Goal: Obtain resource: Obtain resource

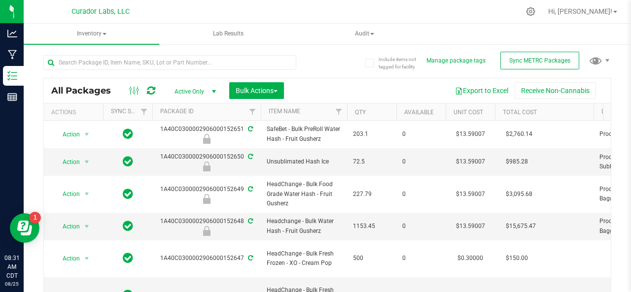
scroll to position [187, 0]
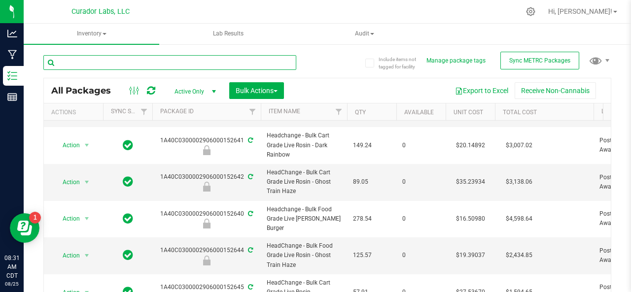
click at [117, 65] on input "text" at bounding box center [169, 62] width 253 height 15
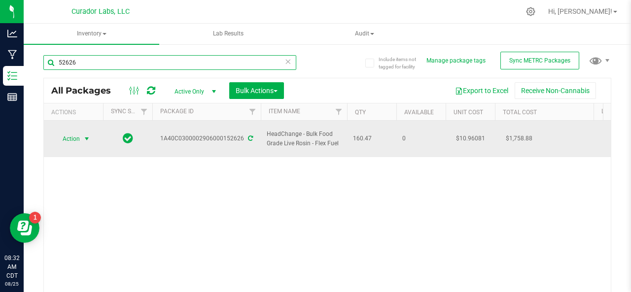
type input "52626"
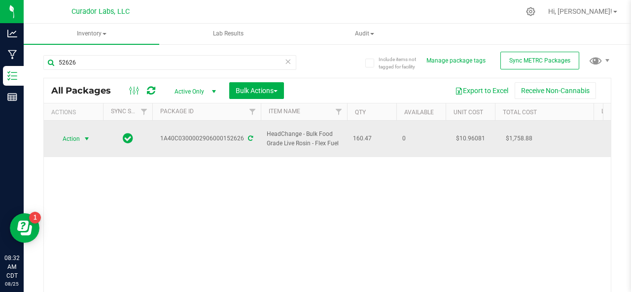
click at [73, 135] on span "Action" at bounding box center [67, 139] width 27 height 14
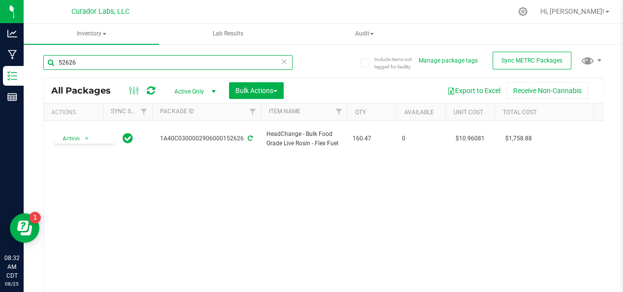
click at [85, 61] on input "52626" at bounding box center [167, 62] width 249 height 15
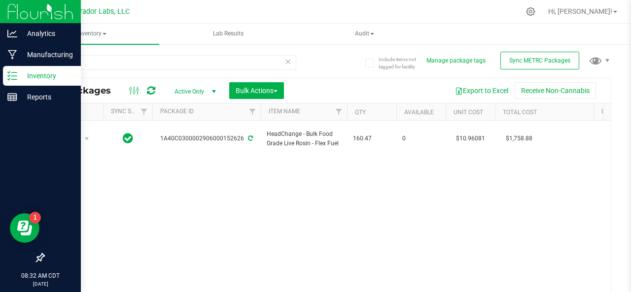
click at [15, 75] on icon at bounding box center [12, 76] width 10 height 10
click at [14, 56] on icon at bounding box center [12, 55] width 9 height 10
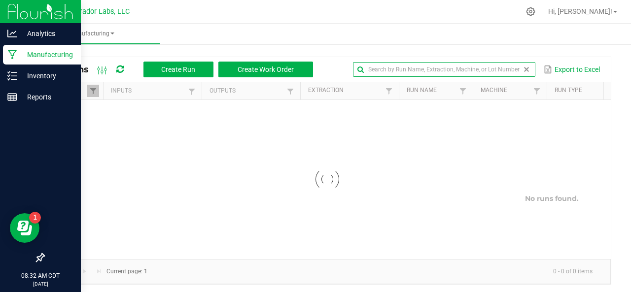
click at [508, 68] on input "text" at bounding box center [444, 69] width 182 height 15
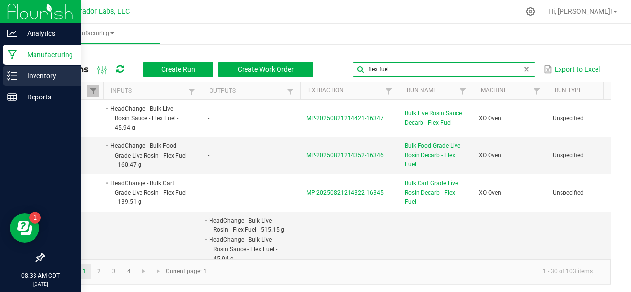
type input "flex fuel"
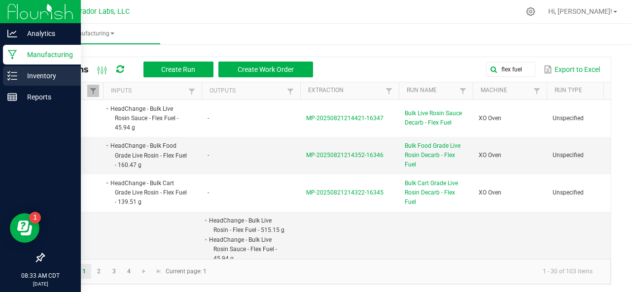
click at [7, 78] on icon at bounding box center [12, 76] width 10 height 10
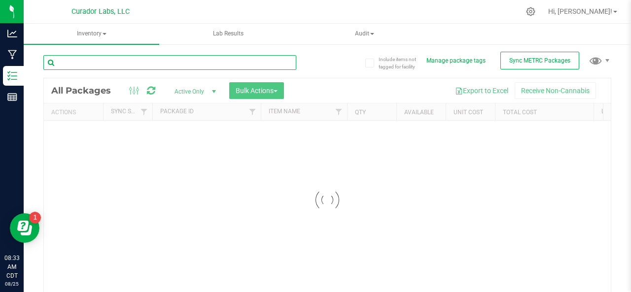
click at [181, 64] on input "text" at bounding box center [169, 62] width 253 height 15
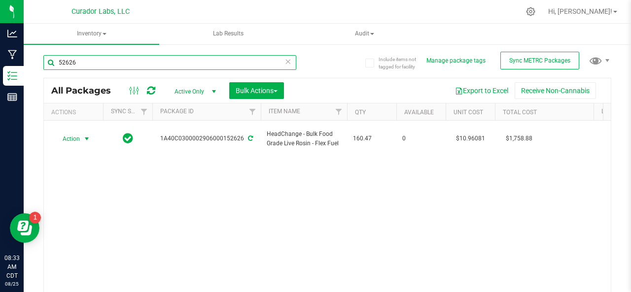
type input "52626"
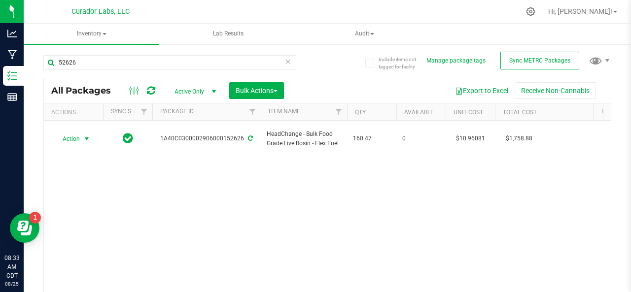
click at [65, 132] on span "Action" at bounding box center [67, 139] width 27 height 14
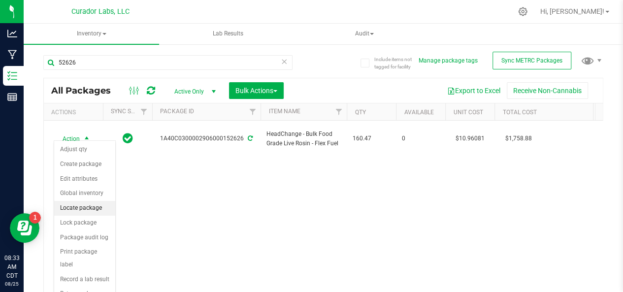
click at [78, 210] on li "Locate package" at bounding box center [84, 208] width 61 height 15
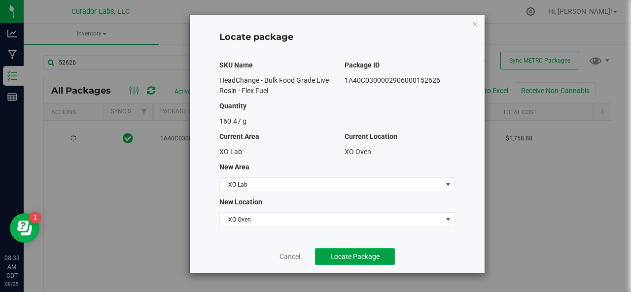
click at [341, 261] on button "Locate Package" at bounding box center [355, 256] width 80 height 17
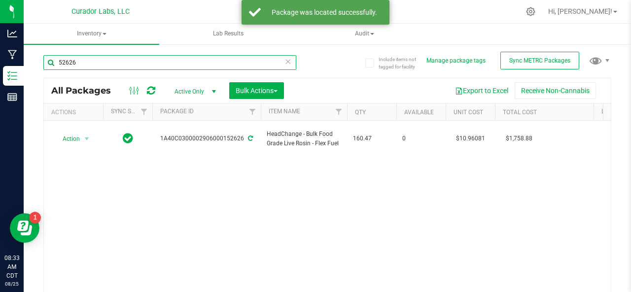
click at [81, 59] on input "52626" at bounding box center [169, 62] width 253 height 15
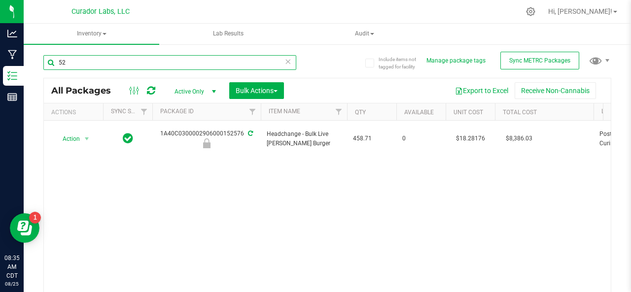
type input "5"
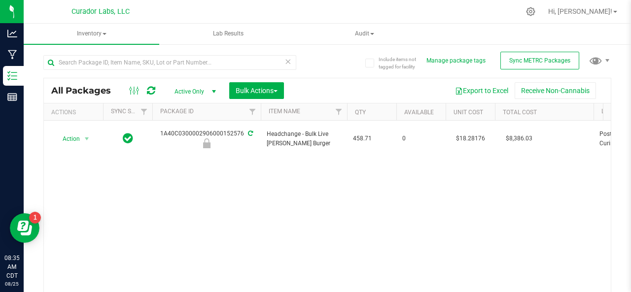
click at [198, 15] on div at bounding box center [347, 11] width 343 height 19
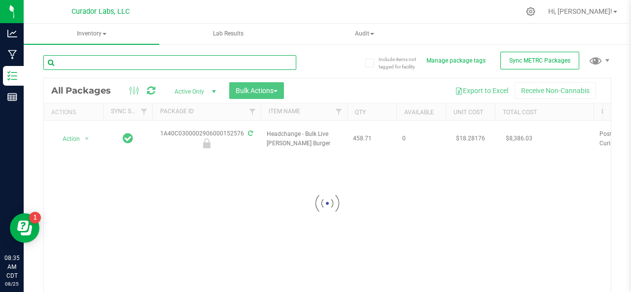
click at [119, 63] on input "text" at bounding box center [169, 62] width 253 height 15
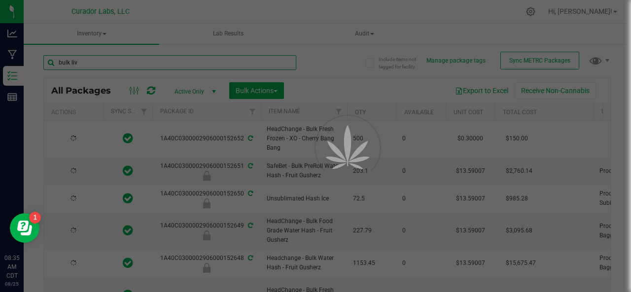
type input "bulk live"
type input "[DATE]"
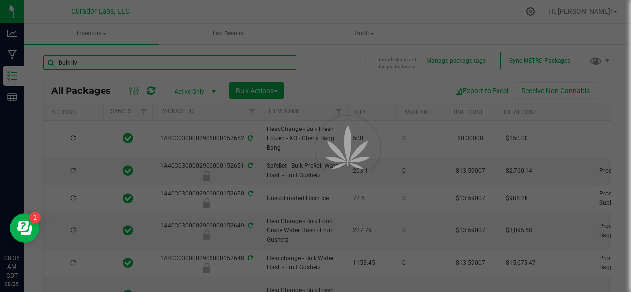
type input "[DATE]"
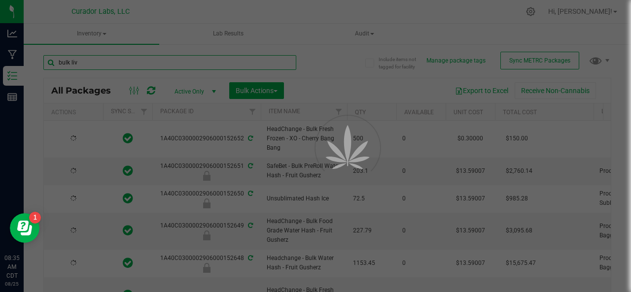
type input "[DATE]"
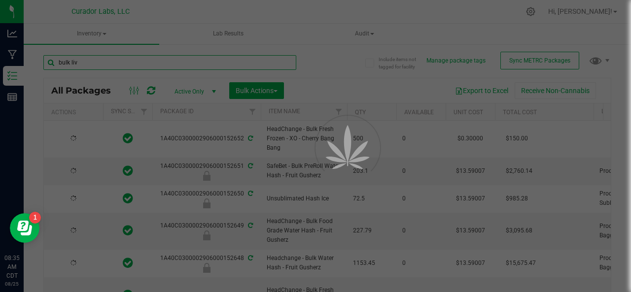
type input "[DATE]"
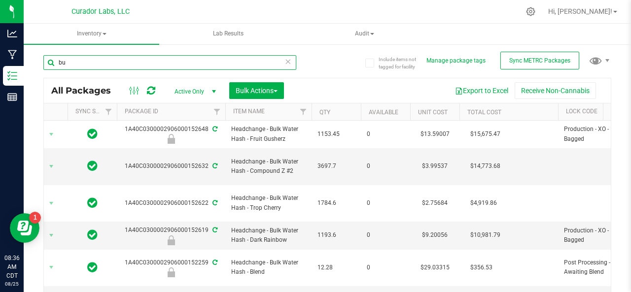
type input "b"
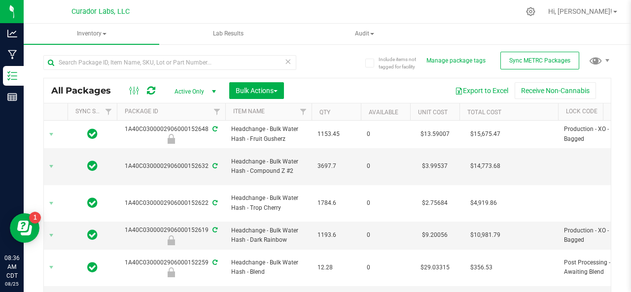
click at [71, 83] on div "All Packages Active Only Active Only Lab Samples Locked All External Internal B…" at bounding box center [327, 90] width 567 height 25
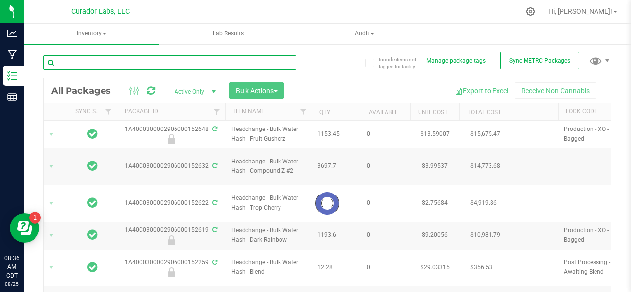
click at [78, 64] on input "text" at bounding box center [169, 62] width 253 height 15
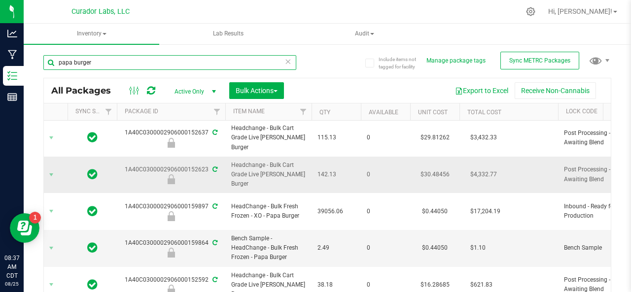
scroll to position [0, 45]
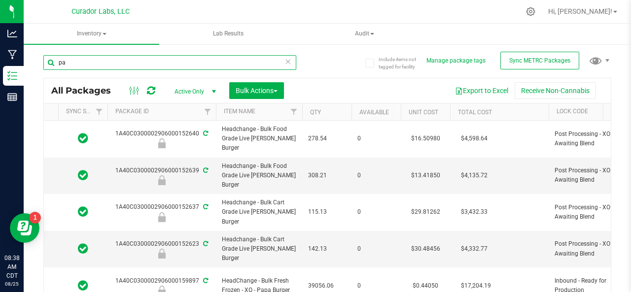
type input "p"
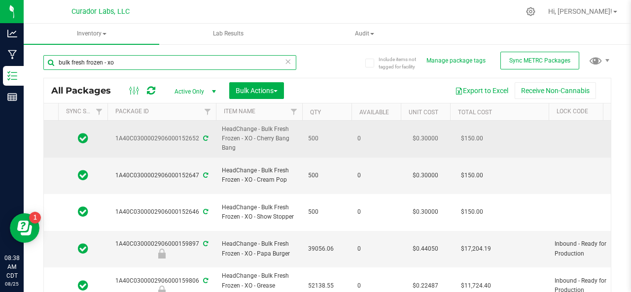
scroll to position [68, 45]
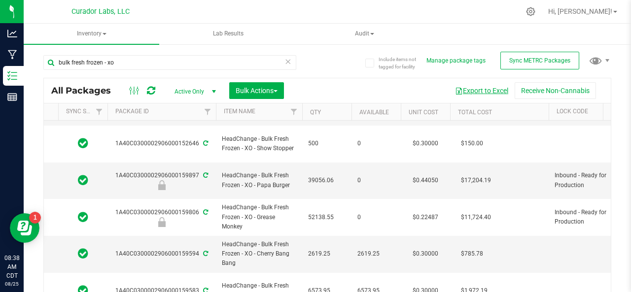
click at [471, 88] on button "Export to Excel" at bounding box center [481, 90] width 66 height 17
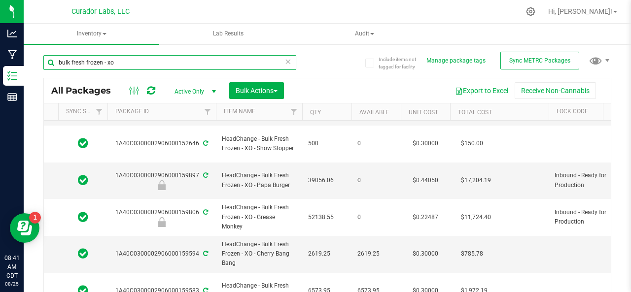
click at [127, 67] on input "bulk fresh frozen - xo" at bounding box center [169, 62] width 253 height 15
type input "b"
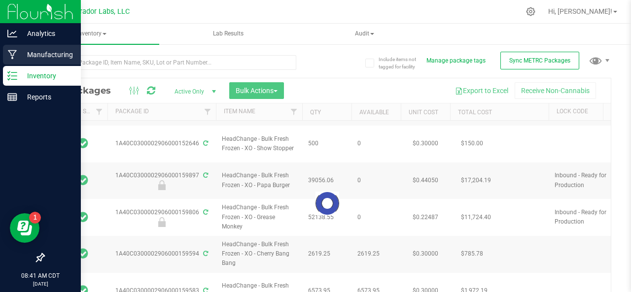
click at [9, 55] on icon at bounding box center [12, 55] width 9 height 10
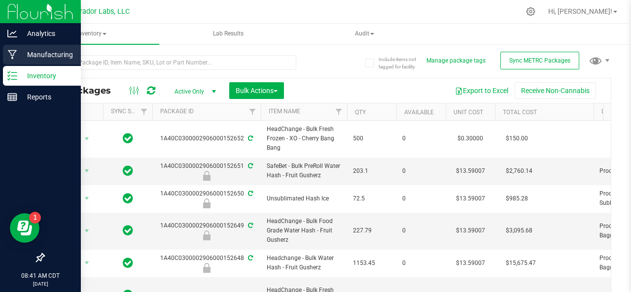
click at [6, 49] on div "Manufacturing" at bounding box center [42, 55] width 78 height 20
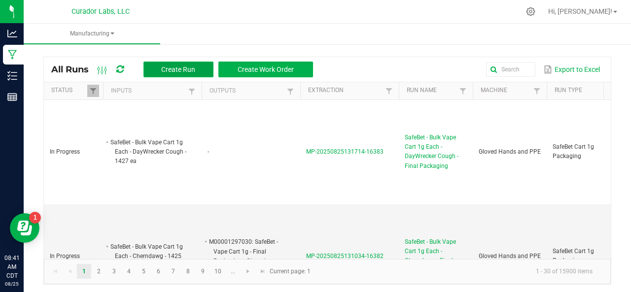
click at [192, 70] on span "Create Run" at bounding box center [178, 70] width 34 height 8
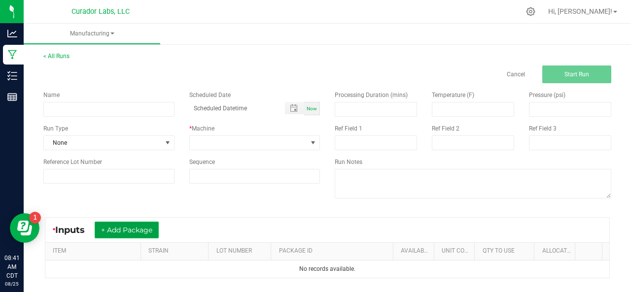
click at [126, 229] on button "+ Add Package" at bounding box center [127, 230] width 64 height 17
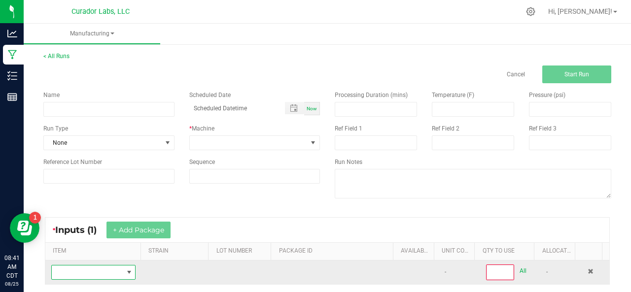
click at [106, 273] on span "NO DATA FOUND" at bounding box center [87, 273] width 71 height 14
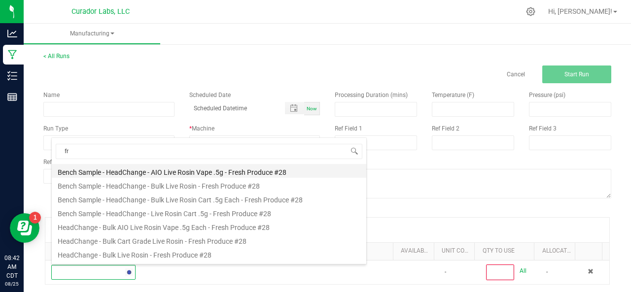
type input "f"
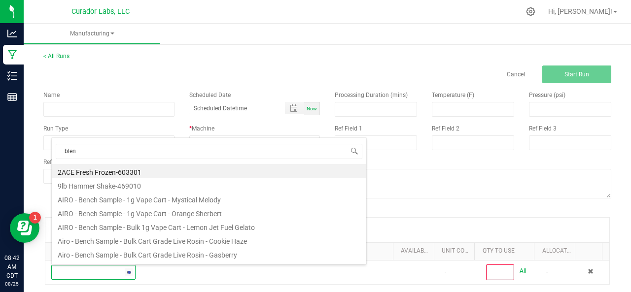
type input "blend"
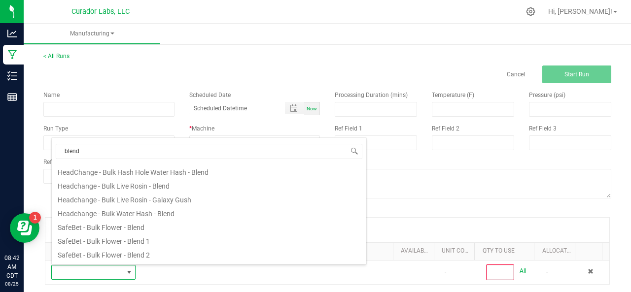
scroll to position [100, 0]
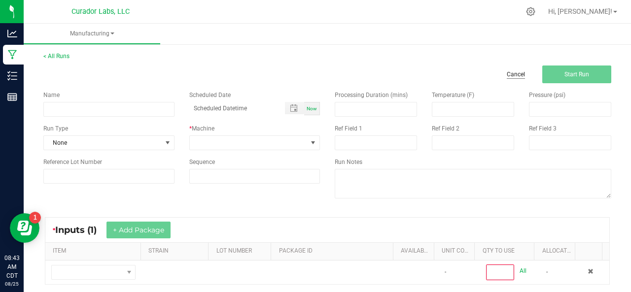
click at [508, 73] on link "Cancel" at bounding box center [515, 74] width 18 height 8
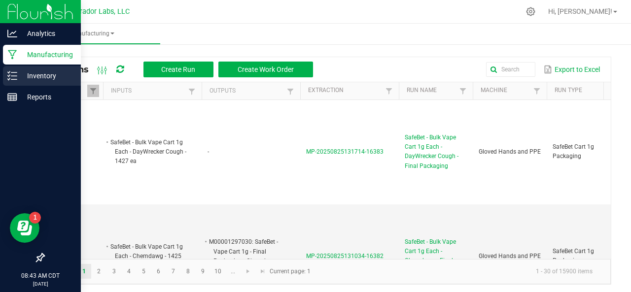
click at [61, 75] on p "Inventory" at bounding box center [46, 76] width 59 height 12
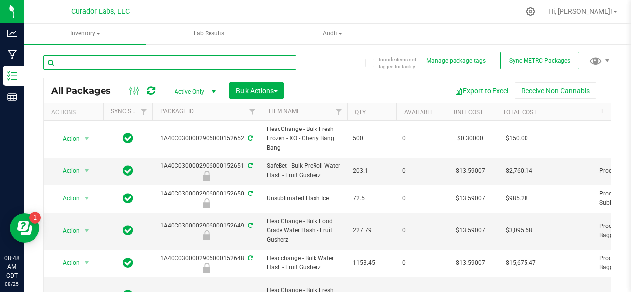
click at [88, 65] on input "text" at bounding box center [169, 62] width 253 height 15
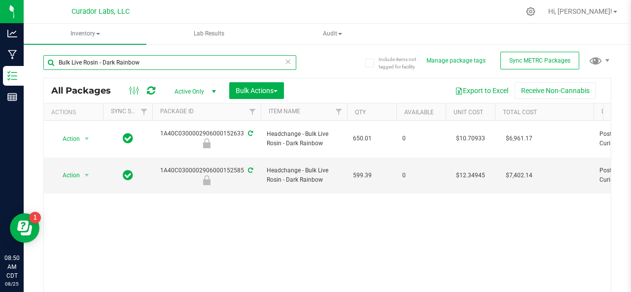
click at [97, 62] on input "Bulk Live Rosin - Dark Rainbow" at bounding box center [169, 62] width 253 height 15
click at [161, 62] on input "Bulk Live Rosin sauce - Dark Rainbow" at bounding box center [169, 62] width 253 height 15
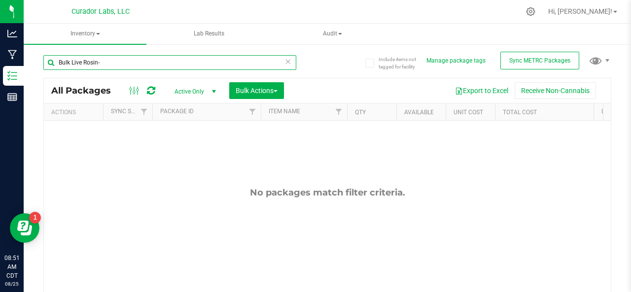
click at [161, 62] on input "Bulk Live Rosin-" at bounding box center [169, 62] width 253 height 15
click at [161, 62] on input "Bulk Live Rosin- gh" at bounding box center [169, 62] width 253 height 15
click at [97, 63] on input "Bulk Live Rosin- ghost train haze" at bounding box center [169, 62] width 253 height 15
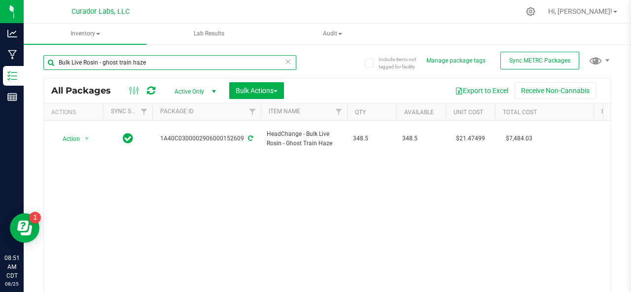
click at [97, 63] on input "Bulk Live Rosin - ghost train haze" at bounding box center [169, 62] width 253 height 15
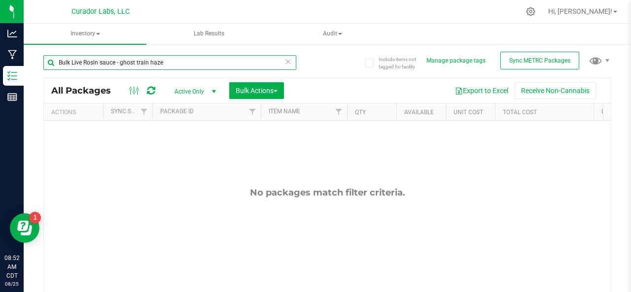
type input "Bulk Live Rosin sauce - ghost train haze"
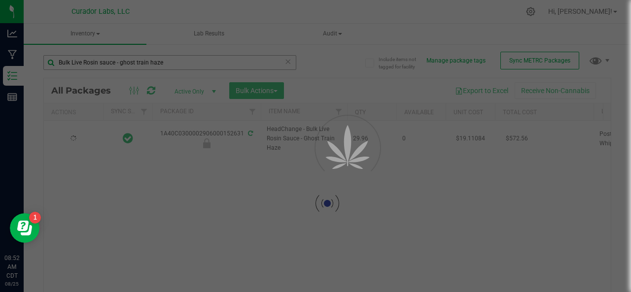
type input "[DATE]"
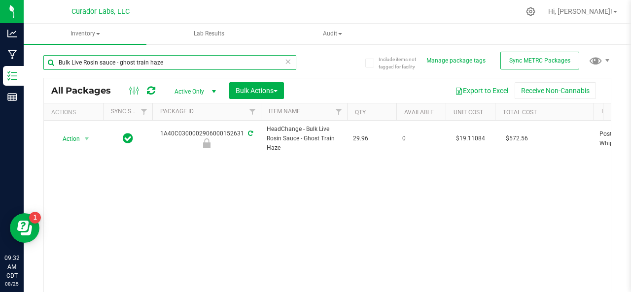
click at [182, 63] on input "Bulk Live Rosin sauce - ghost train haze" at bounding box center [169, 62] width 253 height 15
type input "B"
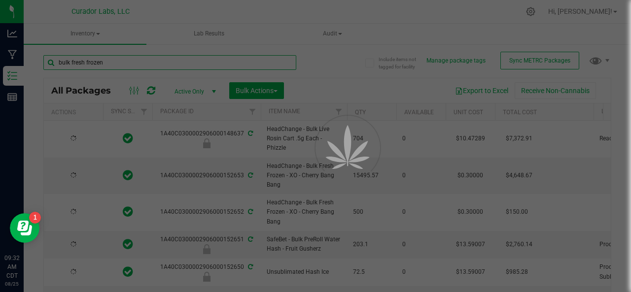
type input "bulk fresh frozen -"
type input "[DATE]"
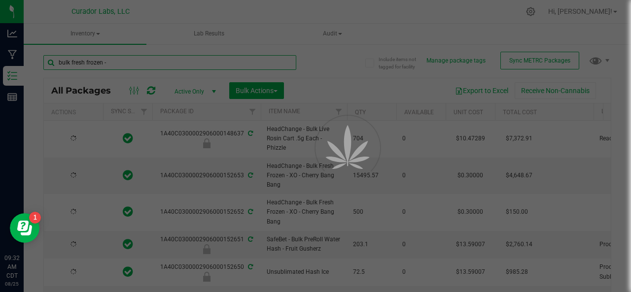
type input "[DATE]"
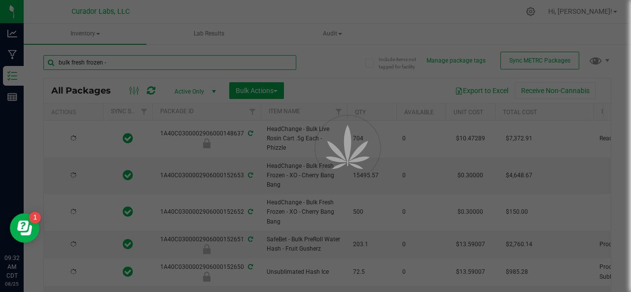
type input "[DATE]"
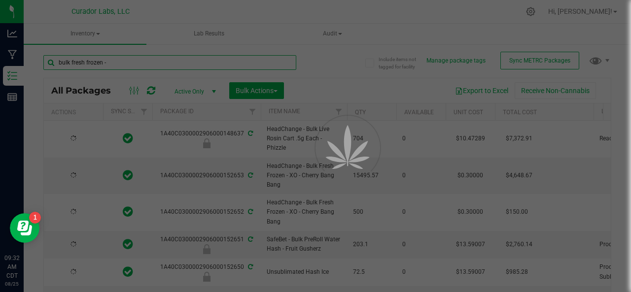
type input "[DATE]"
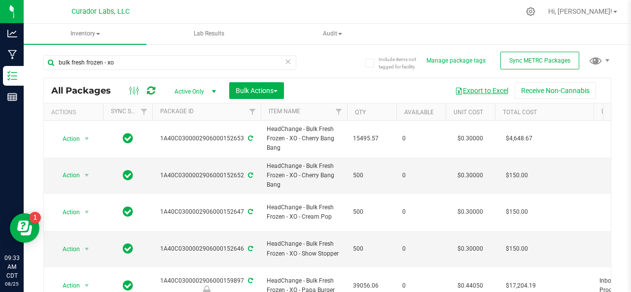
click at [467, 88] on button "Export to Excel" at bounding box center [481, 90] width 66 height 17
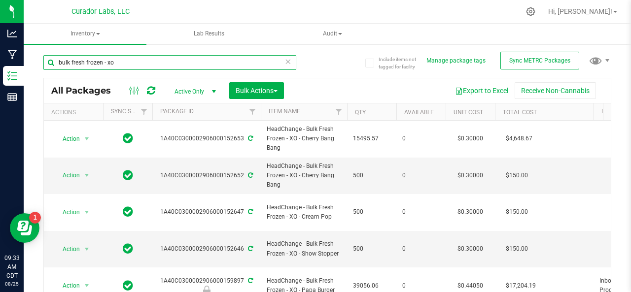
click at [119, 67] on input "bulk fresh frozen - xo" at bounding box center [169, 62] width 253 height 15
type input "b"
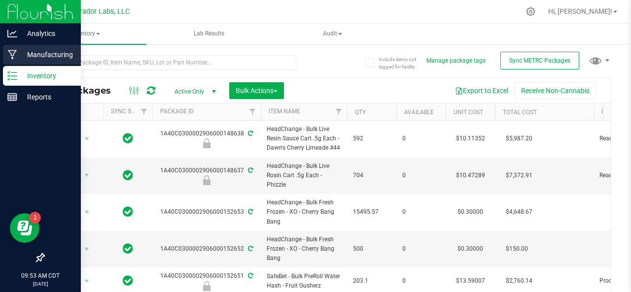
click at [30, 51] on p "Manufacturing" at bounding box center [46, 55] width 59 height 12
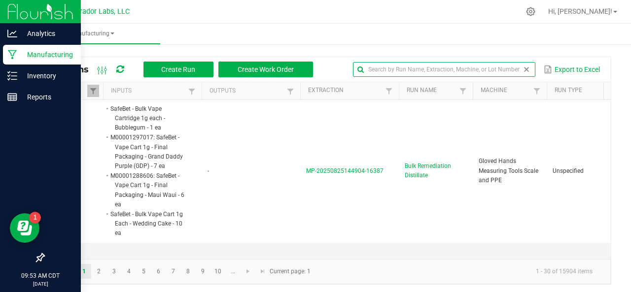
click at [494, 73] on input "text" at bounding box center [444, 69] width 182 height 15
type input "press"
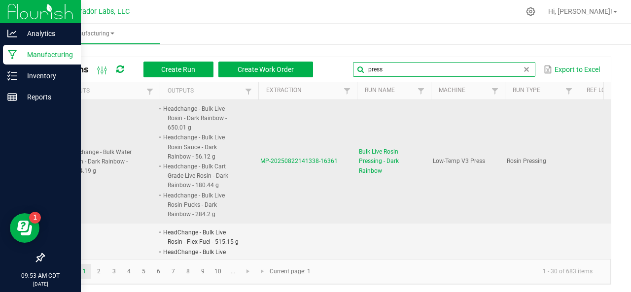
scroll to position [0, 46]
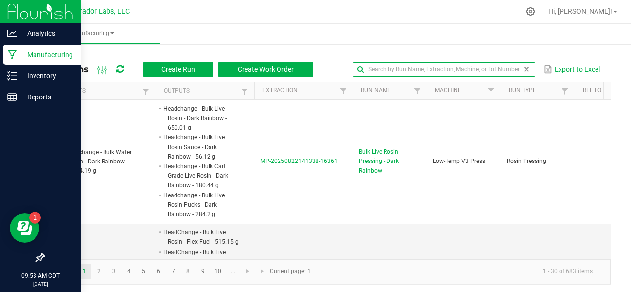
click at [522, 69] on span at bounding box center [526, 70] width 8 height 8
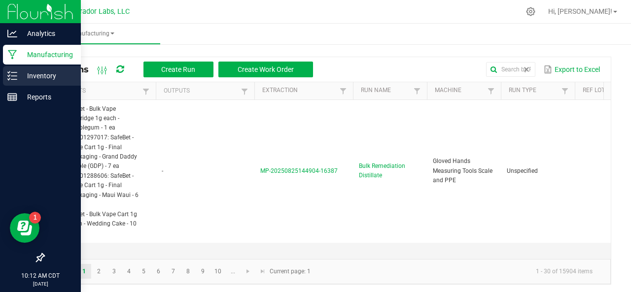
click at [11, 74] on icon at bounding box center [12, 76] width 10 height 10
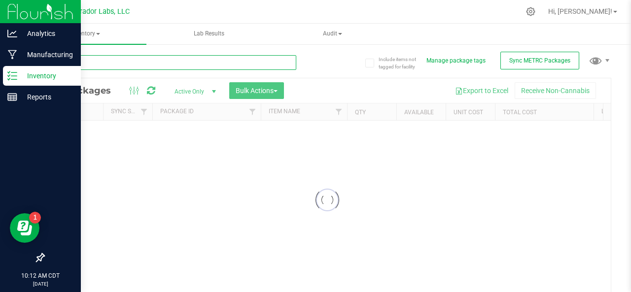
click at [104, 67] on input "text" at bounding box center [169, 62] width 253 height 15
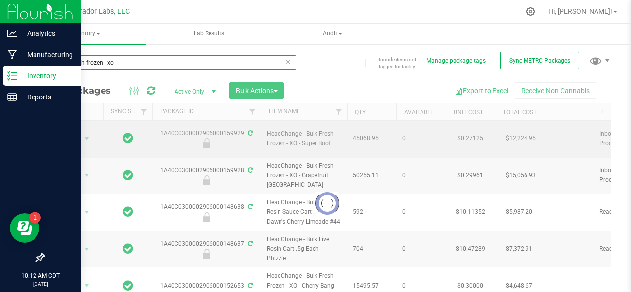
type input "bulk fresh frozen - xo"
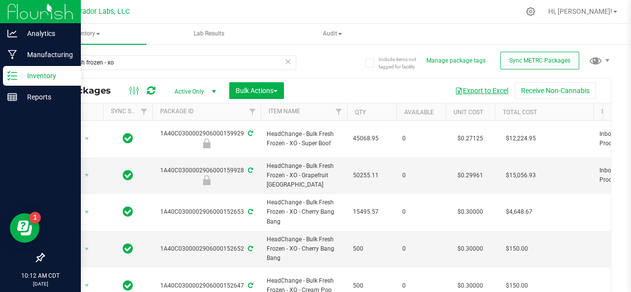
click at [474, 90] on button "Export to Excel" at bounding box center [481, 90] width 66 height 17
click at [13, 55] on icon at bounding box center [12, 55] width 9 height 10
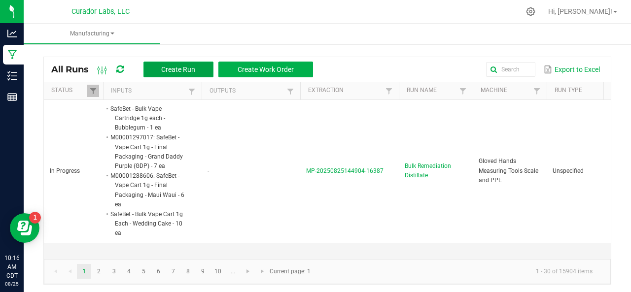
click at [179, 69] on span "Create Run" at bounding box center [178, 70] width 34 height 8
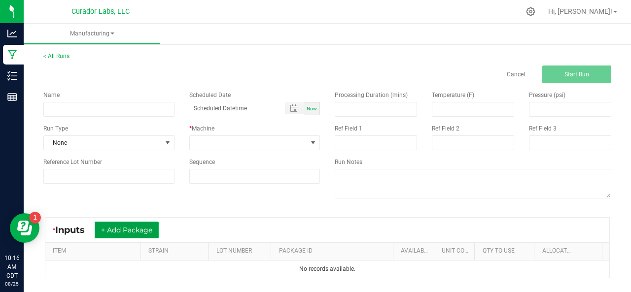
click at [125, 227] on button "+ Add Package" at bounding box center [127, 230] width 64 height 17
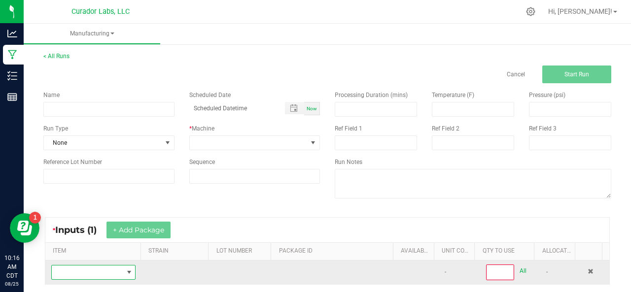
click at [90, 275] on span "NO DATA FOUND" at bounding box center [87, 273] width 71 height 14
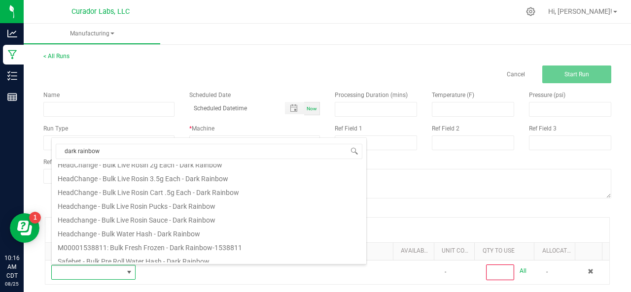
scroll to position [205, 0]
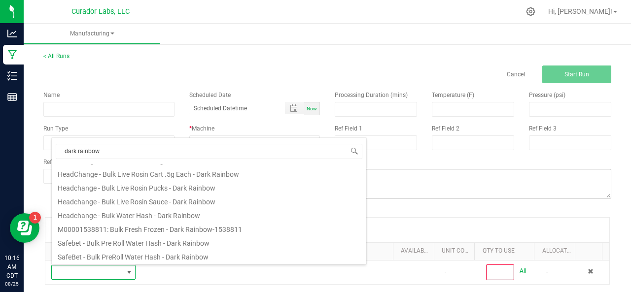
type input "dark rainbow"
click at [426, 190] on textarea at bounding box center [473, 184] width 276 height 30
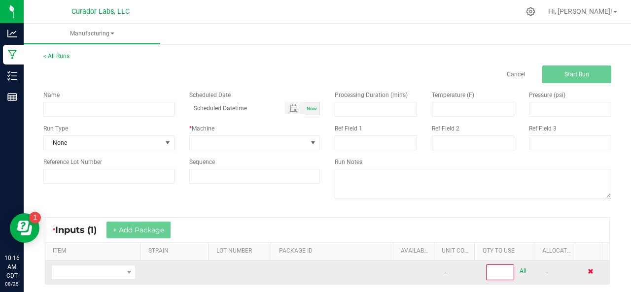
click at [587, 269] on span at bounding box center [590, 272] width 6 height 6
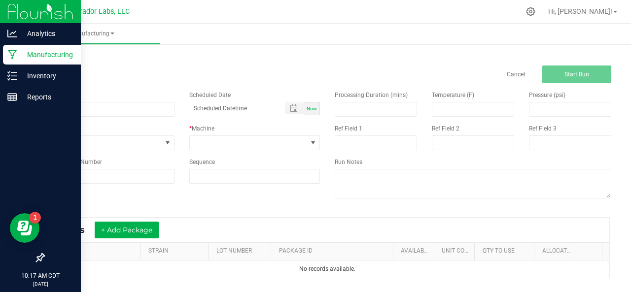
click at [11, 51] on icon at bounding box center [12, 54] width 9 height 9
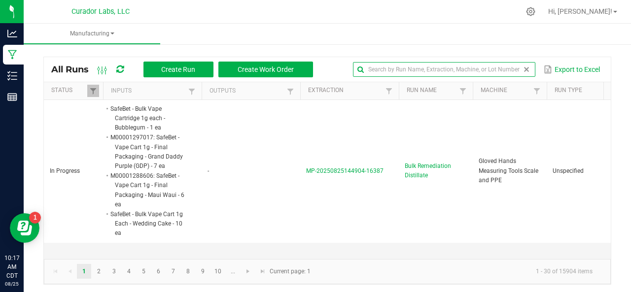
click at [494, 67] on input "text" at bounding box center [444, 69] width 182 height 15
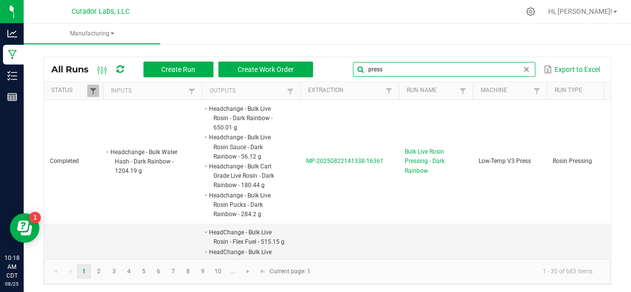
type input "press"
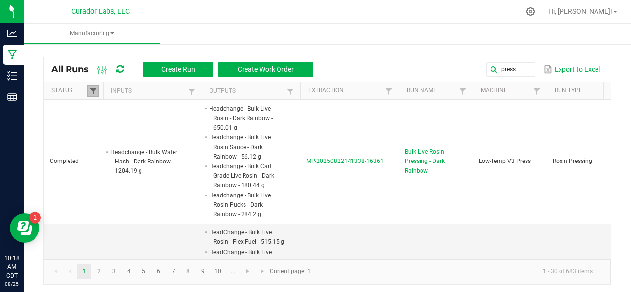
click at [96, 93] on span at bounding box center [93, 91] width 8 height 8
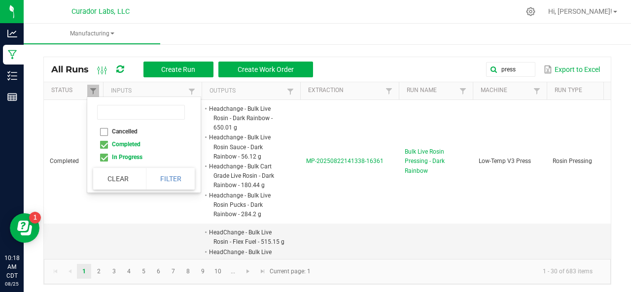
click at [105, 139] on li "Completed" at bounding box center [141, 144] width 96 height 13
checkbox input "false"
click at [159, 173] on button "Filter" at bounding box center [170, 179] width 49 height 22
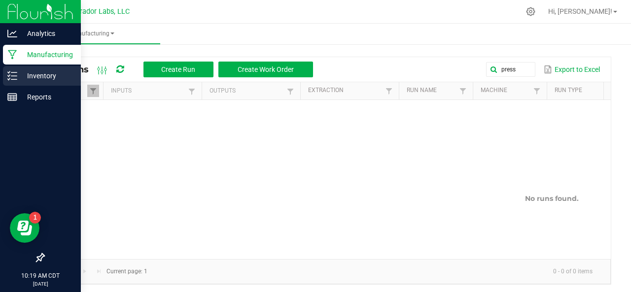
click at [15, 76] on line at bounding box center [13, 76] width 5 height 0
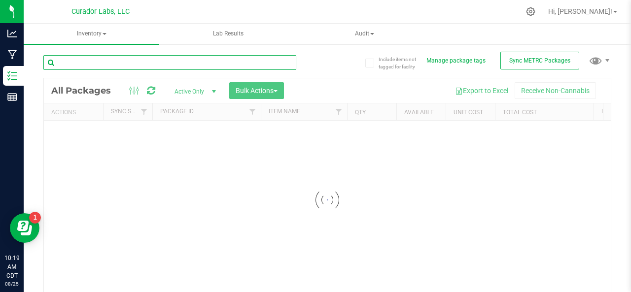
click at [109, 60] on input "text" at bounding box center [169, 62] width 253 height 15
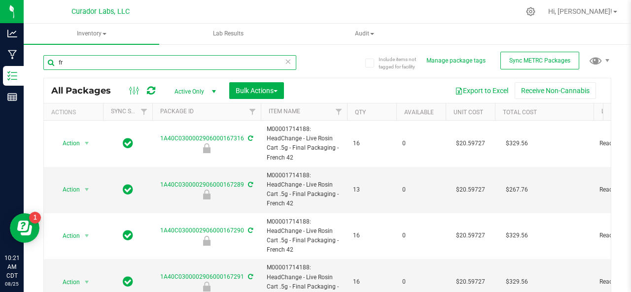
type input "f"
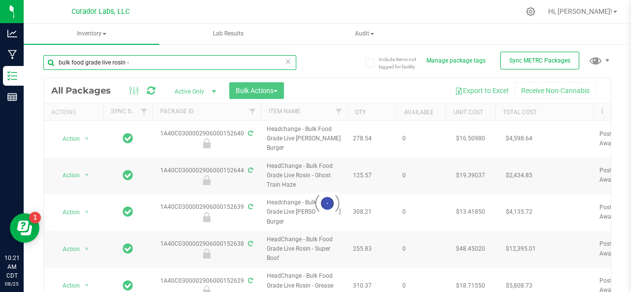
type input "bulk food grade live rosin"
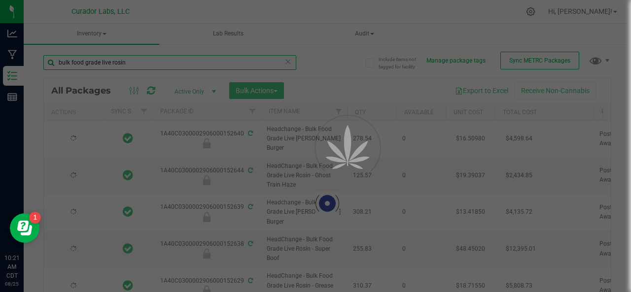
type input "[DATE]"
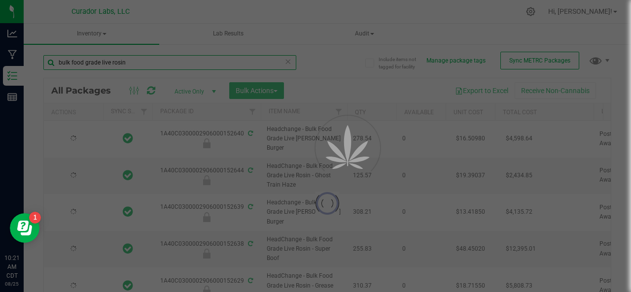
type input "[DATE]"
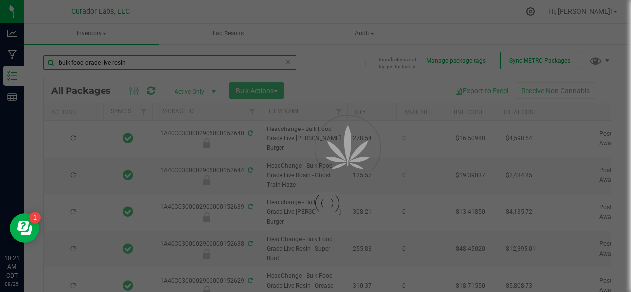
type input "[DATE]"
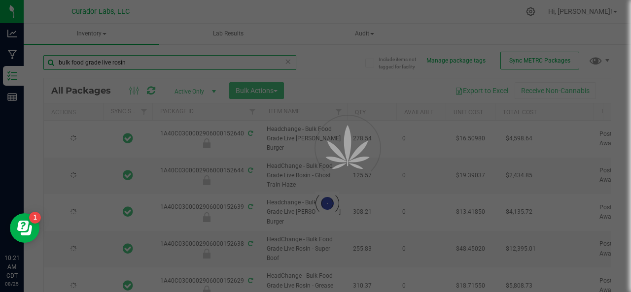
type input "[DATE]"
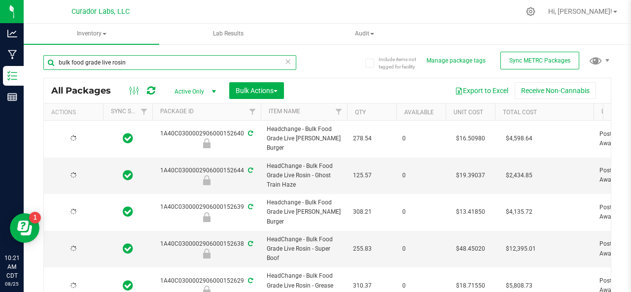
type input "[DATE]"
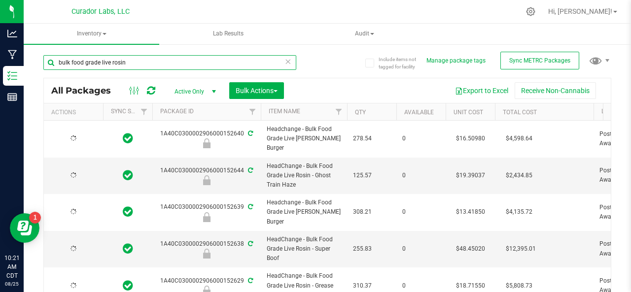
type input "[DATE]"
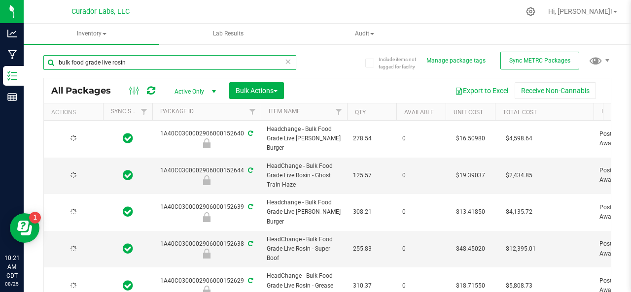
type input "[DATE]"
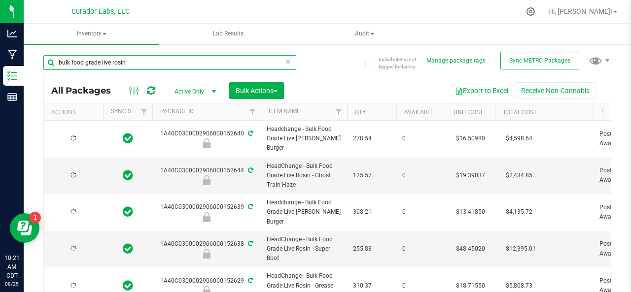
type input "[DATE]"
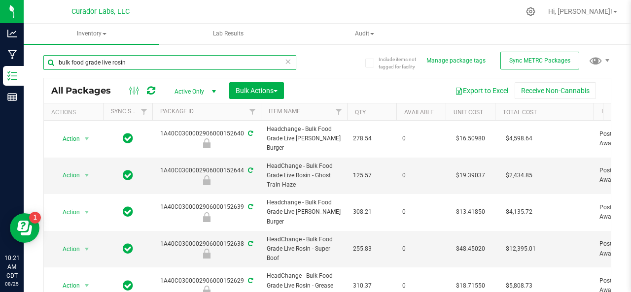
type input "bulk food grade live rosin"
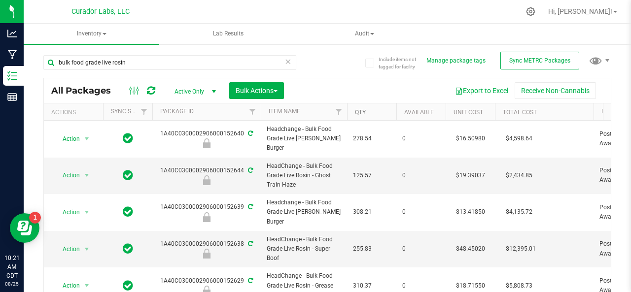
click at [361, 110] on link "Qty" at bounding box center [360, 112] width 11 height 7
click at [361, 110] on link "Qty" at bounding box center [366, 111] width 22 height 7
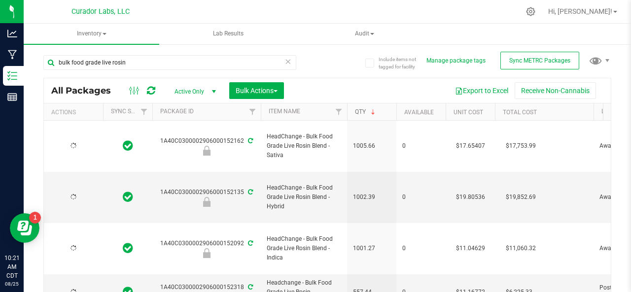
type input "[DATE]"
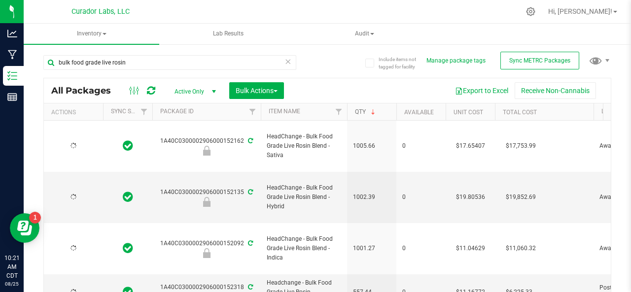
type input "[DATE]"
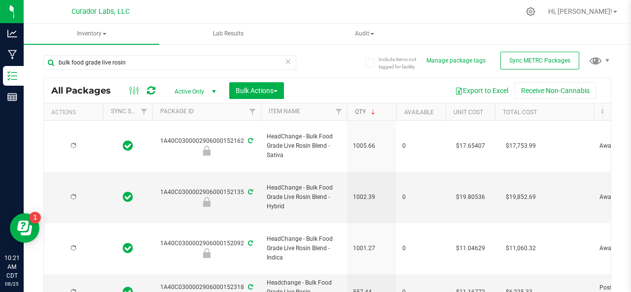
type input "[DATE]"
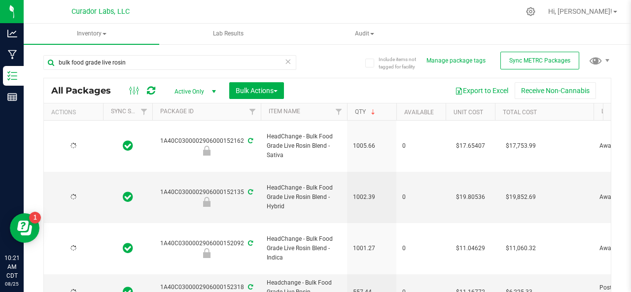
type input "[DATE]"
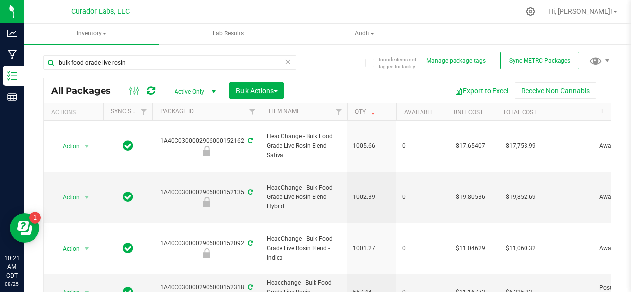
click at [468, 92] on button "Export to Excel" at bounding box center [481, 90] width 66 height 17
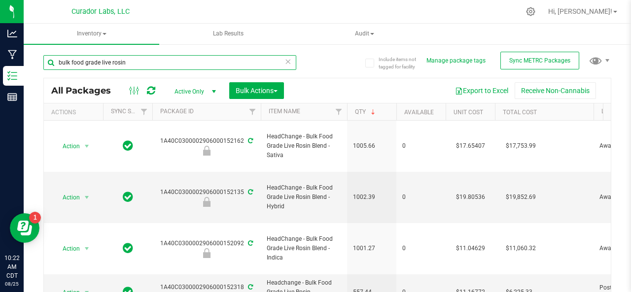
click at [132, 61] on input "bulk food grade live rosin" at bounding box center [169, 62] width 253 height 15
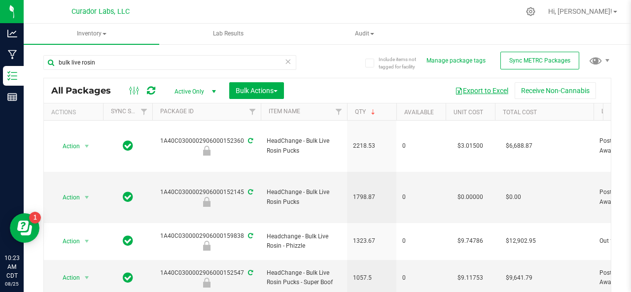
click at [474, 91] on button "Export to Excel" at bounding box center [481, 90] width 66 height 17
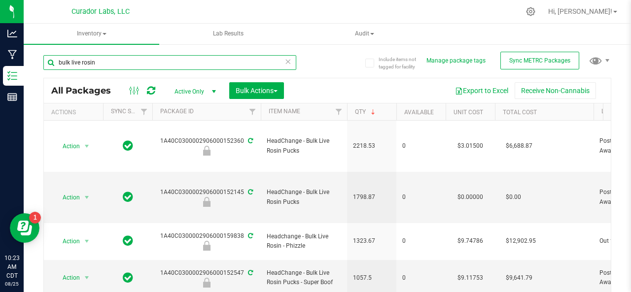
click at [113, 60] on input "bulk live rosin" at bounding box center [169, 62] width 253 height 15
type input "bulk live rosin -"
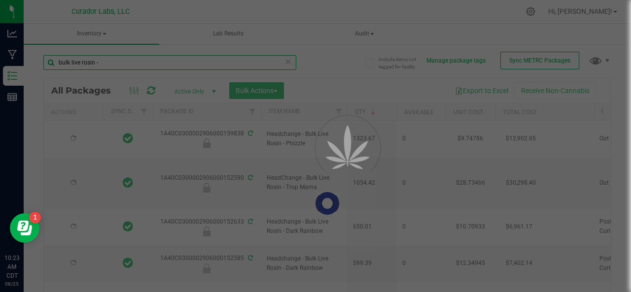
type input "[DATE]"
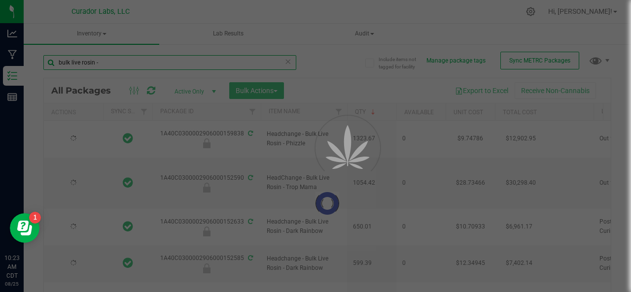
type input "[DATE]"
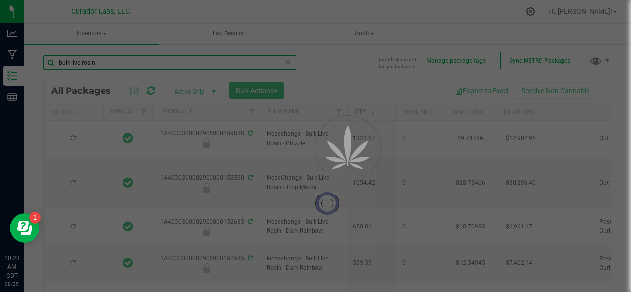
type input "[DATE]"
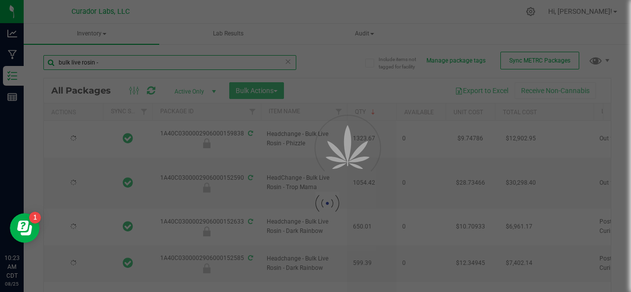
type input "[DATE]"
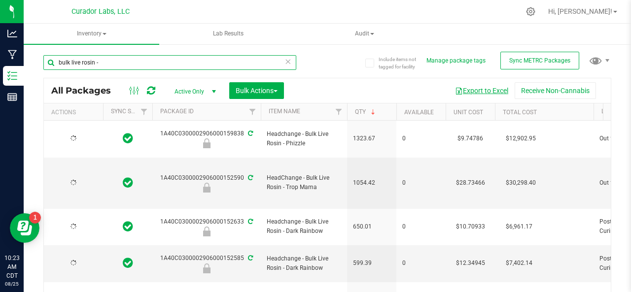
type input "[DATE]"
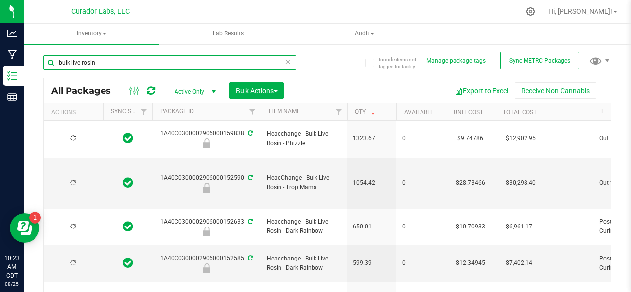
type input "[DATE]"
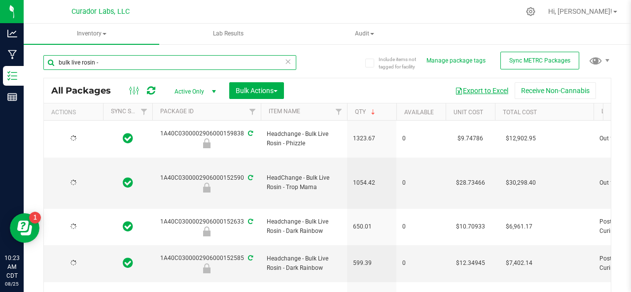
type input "[DATE]"
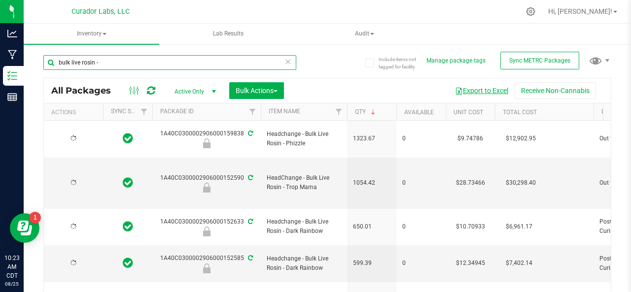
type input "[DATE]"
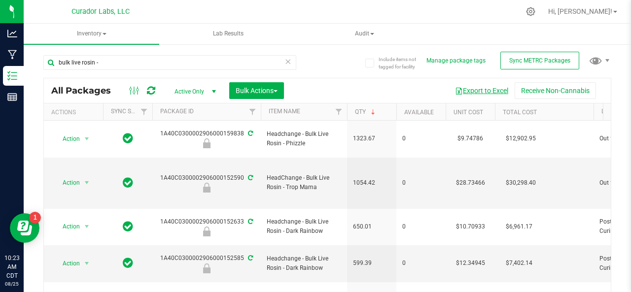
click at [477, 91] on button "Export to Excel" at bounding box center [481, 90] width 66 height 17
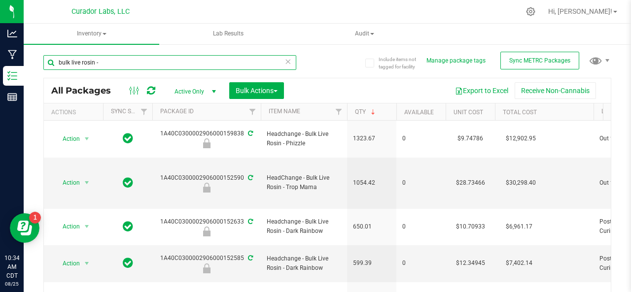
click at [109, 66] on input "bulk live rosin -" at bounding box center [169, 62] width 253 height 15
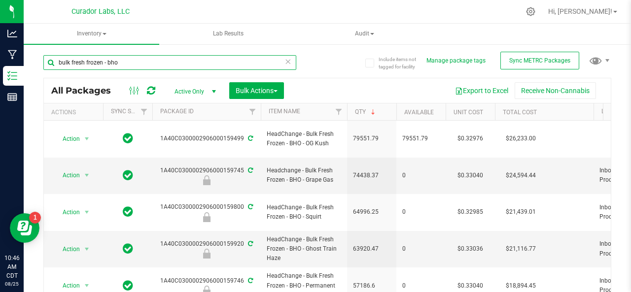
type input "bulk fresh frozen - bho"
